Goal: Transaction & Acquisition: Purchase product/service

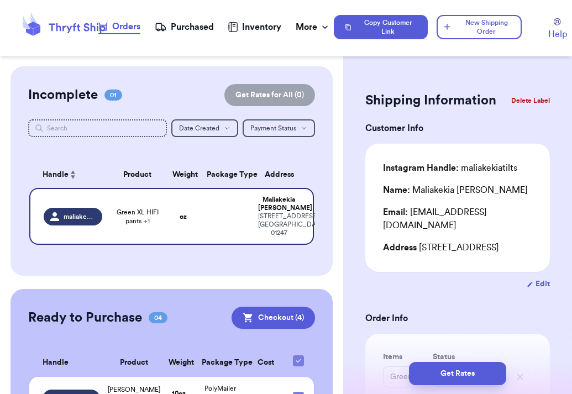
scroll to position [685, 0]
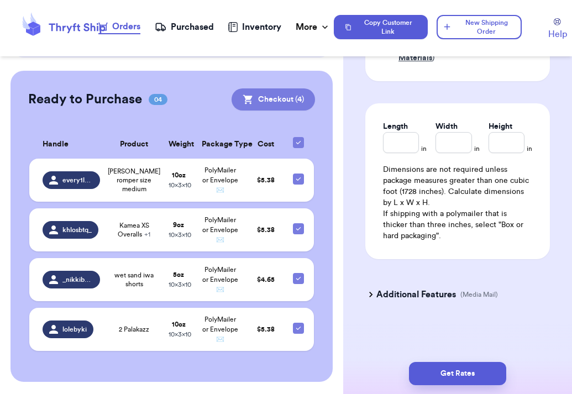
click at [275, 104] on button "Checkout ( 4 )" at bounding box center [273, 99] width 83 height 22
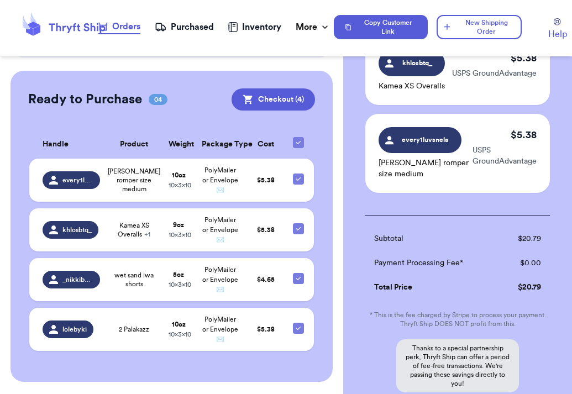
scroll to position [370, 0]
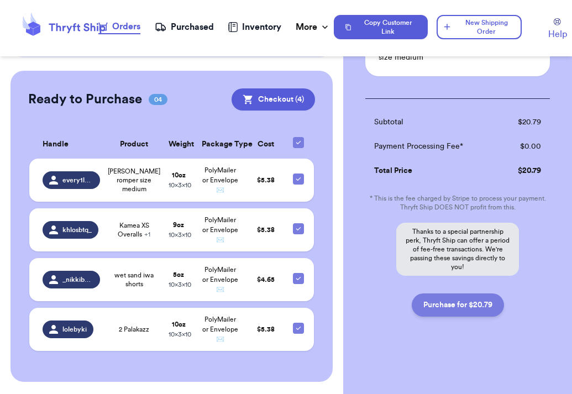
click at [458, 303] on button "Purchase for $20.79" at bounding box center [458, 305] width 92 height 23
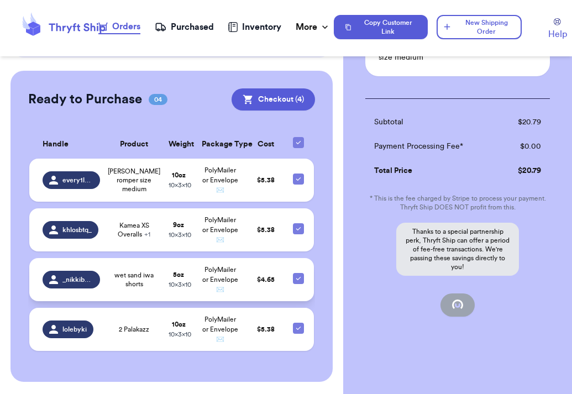
checkbox input "true"
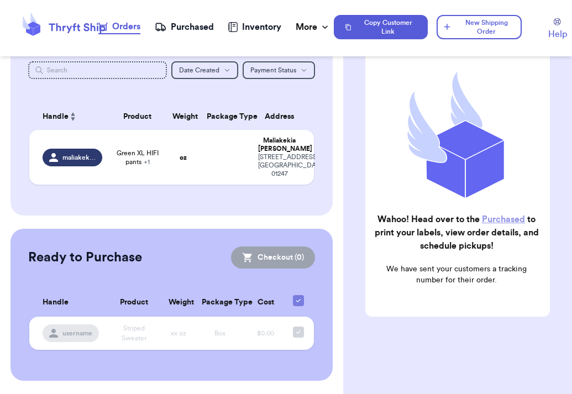
scroll to position [57, 0]
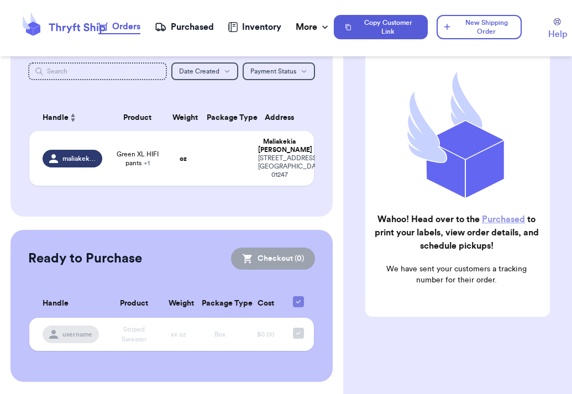
click at [506, 222] on link "Purchased" at bounding box center [503, 219] width 43 height 9
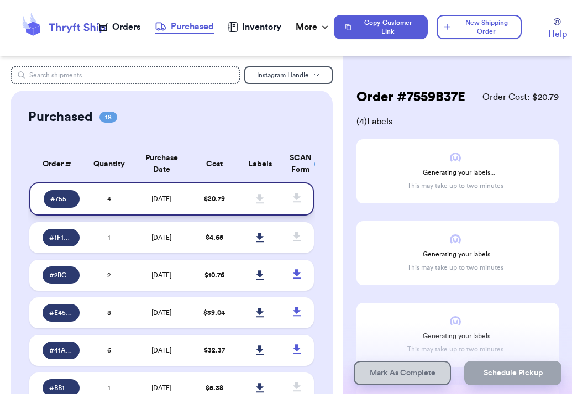
click at [156, 201] on span "[DATE]" at bounding box center [161, 199] width 20 height 7
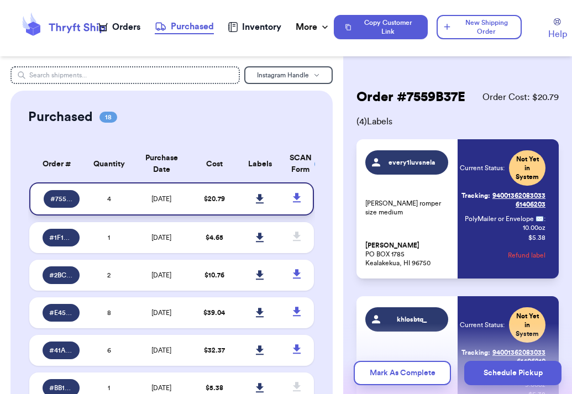
click at [258, 201] on icon at bounding box center [260, 199] width 8 height 10
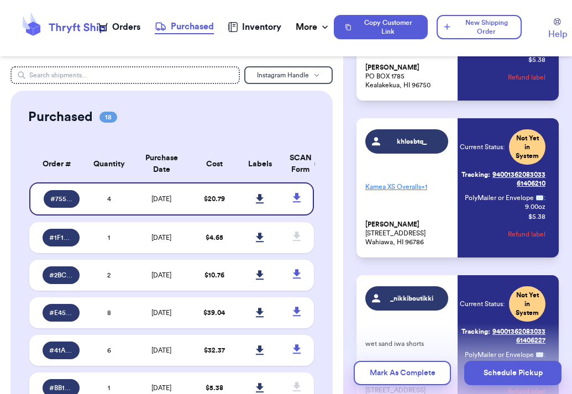
scroll to position [177, 0]
